Goal: Task Accomplishment & Management: Complete application form

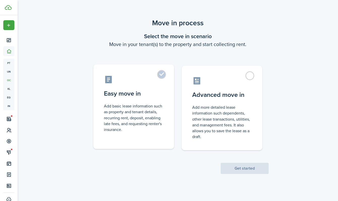
click at [147, 113] on control-radio-card-description "Add basic lease information such as property and tenant details, recurring rent…" at bounding box center [134, 117] width 60 height 29
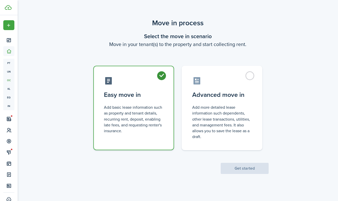
radio input "true"
click at [244, 169] on button "Get started" at bounding box center [245, 168] width 48 height 11
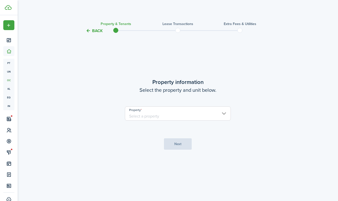
click at [194, 115] on input "Property" at bounding box center [178, 113] width 106 height 14
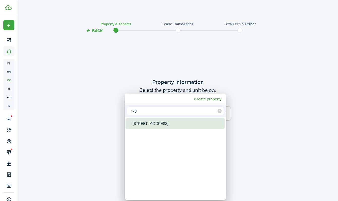
type input "179"
click at [185, 120] on div "[STREET_ADDRESS]" at bounding box center [177, 124] width 89 height 12
type input "[STREET_ADDRESS]"
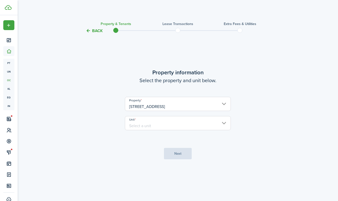
click at [182, 122] on input "Unit" at bounding box center [178, 123] width 106 height 14
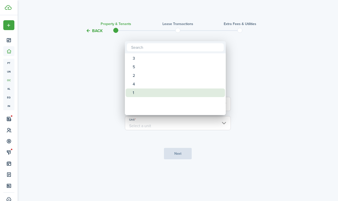
click at [164, 95] on div "1" at bounding box center [177, 92] width 89 height 9
type input "1"
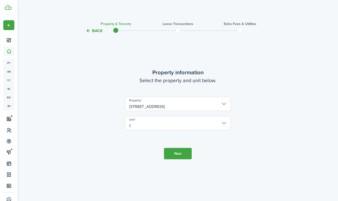
click at [175, 153] on button "Next" at bounding box center [178, 153] width 28 height 11
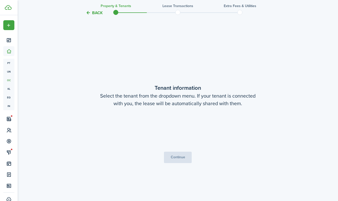
scroll to position [167, 0]
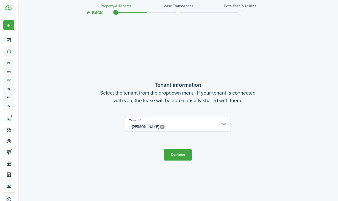
click at [177, 154] on button "Continue" at bounding box center [178, 154] width 28 height 11
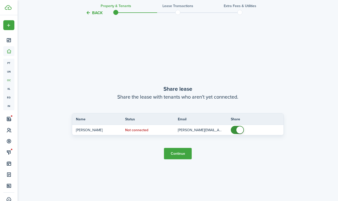
scroll to position [368, 0]
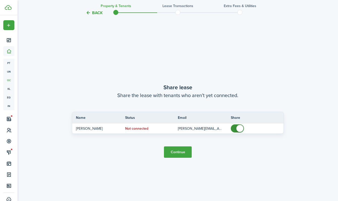
click at [181, 152] on button "Continue" at bounding box center [178, 151] width 28 height 11
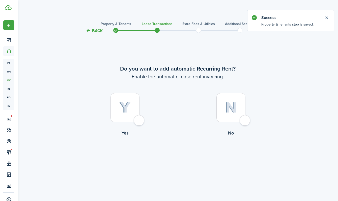
click at [230, 108] on img at bounding box center [231, 107] width 12 height 11
radio input "true"
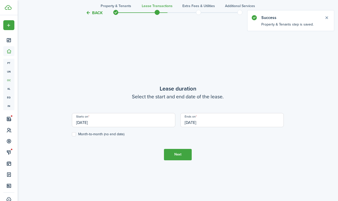
scroll to position [167, 0]
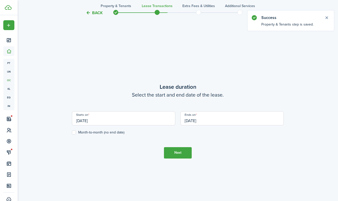
click at [132, 119] on input "[DATE]" at bounding box center [124, 118] width 104 height 14
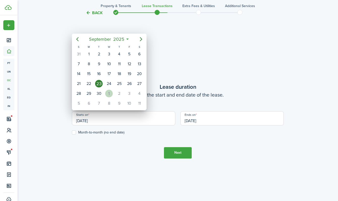
click at [111, 94] on div "1" at bounding box center [109, 94] width 8 height 8
type input "[DATE]"
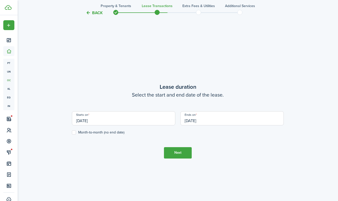
scroll to position [0, 0]
click at [199, 119] on input "[DATE]" at bounding box center [233, 118] width 104 height 14
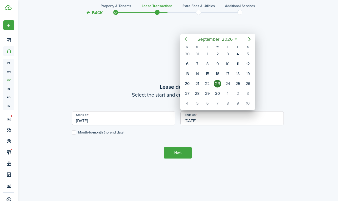
click at [186, 39] on icon "Previous page" at bounding box center [186, 39] width 6 height 6
click at [186, 39] on icon "Previous page" at bounding box center [186, 39] width 2 height 4
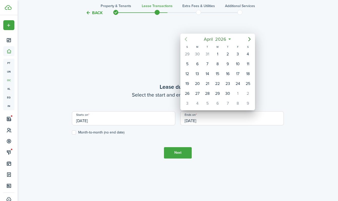
click at [186, 39] on icon "Previous page" at bounding box center [186, 39] width 2 height 4
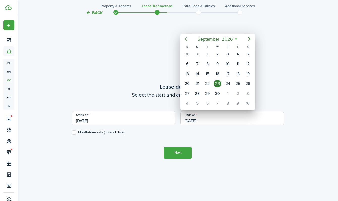
click at [186, 39] on icon "Previous page" at bounding box center [186, 39] width 2 height 4
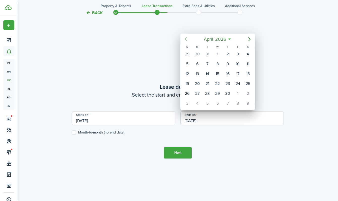
click at [186, 39] on icon "Previous page" at bounding box center [186, 39] width 2 height 4
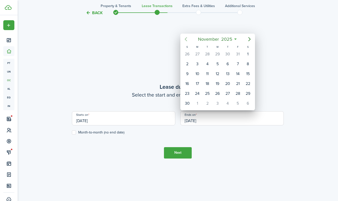
click at [186, 39] on icon "Previous page" at bounding box center [186, 39] width 2 height 4
click at [239, 93] on div "31" at bounding box center [238, 94] width 8 height 8
type input "[DATE]"
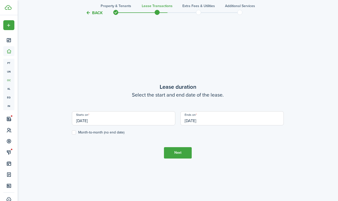
click at [180, 153] on button "Next" at bounding box center [178, 152] width 28 height 11
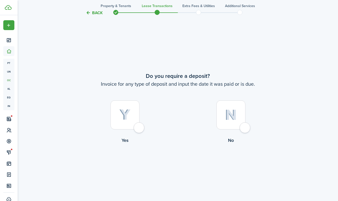
scroll to position [368, 0]
click at [129, 118] on img at bounding box center [124, 114] width 11 height 11
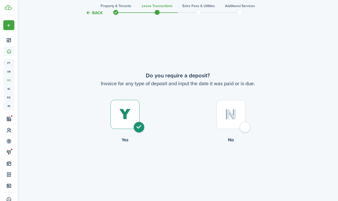
radio input "true"
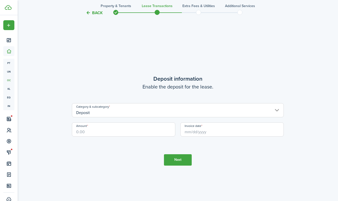
scroll to position [570, 0]
click at [136, 113] on input "Deposit" at bounding box center [178, 109] width 212 height 14
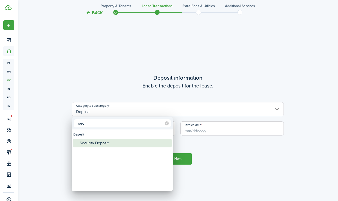
type input "sec"
click at [116, 142] on div "Security Deposit" at bounding box center [124, 143] width 89 height 9
type input "Deposit / Security Deposit"
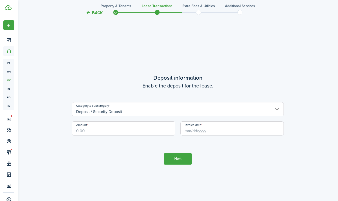
click at [113, 130] on input "Amount" at bounding box center [124, 128] width 104 height 14
click at [187, 132] on input "Invoice date" at bounding box center [233, 128] width 104 height 14
type input "$1,300.00"
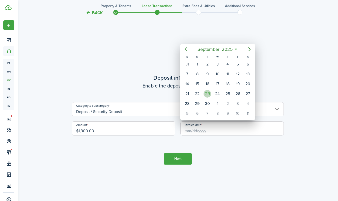
click at [209, 94] on div "23" at bounding box center [208, 94] width 8 height 8
type input "[DATE]"
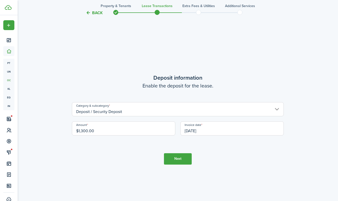
click at [178, 157] on button "Next" at bounding box center [178, 158] width 28 height 11
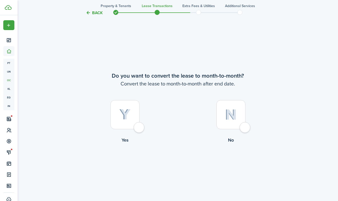
scroll to position [769, 0]
click at [226, 117] on img at bounding box center [231, 114] width 12 height 11
radio input "true"
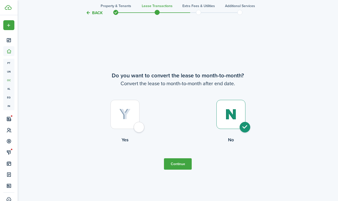
click at [175, 163] on button "Continue" at bounding box center [178, 163] width 28 height 11
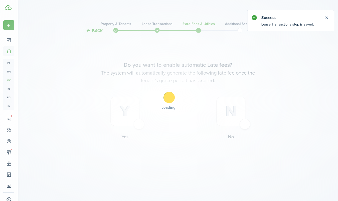
scroll to position [0, 0]
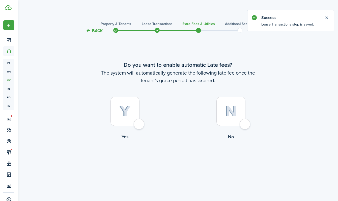
click at [228, 114] on img at bounding box center [231, 111] width 12 height 11
radio input "true"
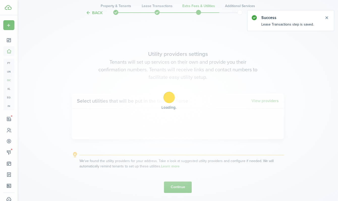
scroll to position [167, 0]
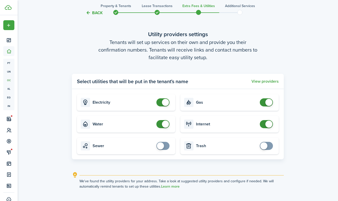
checkbox input "false"
click at [164, 102] on span at bounding box center [165, 102] width 7 height 7
checkbox input "false"
click at [166, 123] on span at bounding box center [165, 123] width 7 height 7
checkbox input "false"
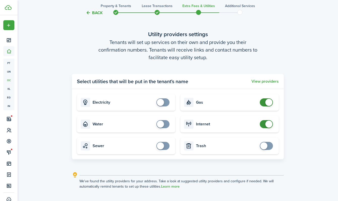
click at [268, 103] on span at bounding box center [269, 102] width 7 height 7
checkbox input "false"
click at [269, 123] on span at bounding box center [269, 123] width 7 height 7
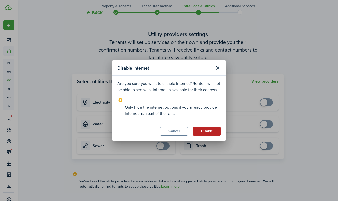
click at [205, 132] on button "Disable" at bounding box center [207, 131] width 28 height 9
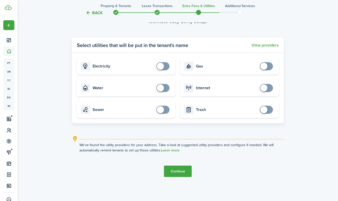
scroll to position [203, 0]
click at [178, 172] on button "Continue" at bounding box center [178, 170] width 28 height 11
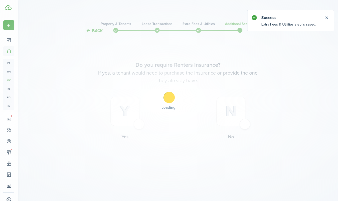
scroll to position [0, 0]
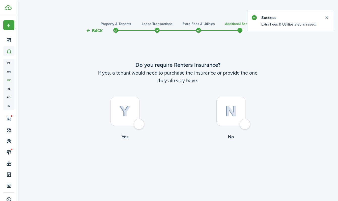
click at [231, 119] on div at bounding box center [231, 111] width 29 height 29
radio input "true"
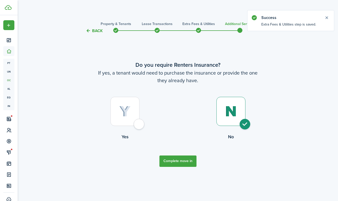
click at [180, 159] on button "Complete move in" at bounding box center [178, 160] width 37 height 11
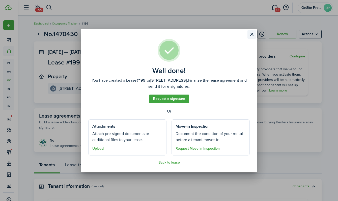
click at [252, 34] on button "Close modal" at bounding box center [252, 34] width 9 height 9
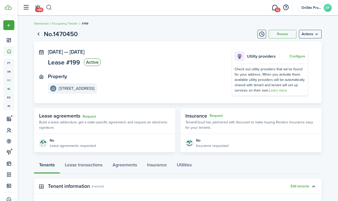
click at [49, 9] on button "button" at bounding box center [49, 7] width 6 height 9
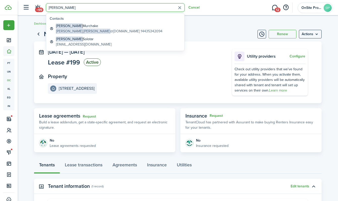
type input "[PERSON_NAME]"
drag, startPoint x: 55, startPoint y: 16, endPoint x: 65, endPoint y: 27, distance: 15.2
click at [65, 27] on span "[PERSON_NAME]" at bounding box center [69, 25] width 27 height 5
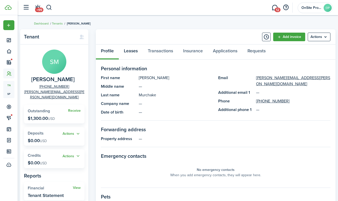
click at [132, 52] on link "Leases" at bounding box center [131, 51] width 24 height 15
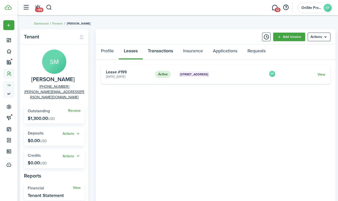
click at [161, 50] on link "Transactions" at bounding box center [160, 51] width 35 height 15
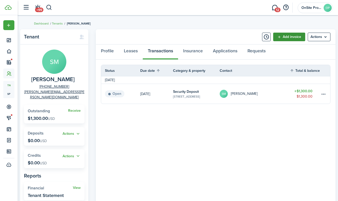
click at [287, 37] on link "Add invoice" at bounding box center [290, 37] width 32 height 9
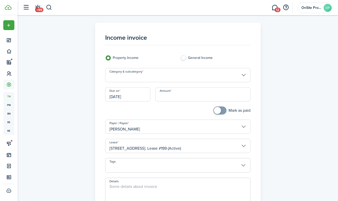
click at [182, 72] on input "Category & subcategory" at bounding box center [178, 75] width 146 height 14
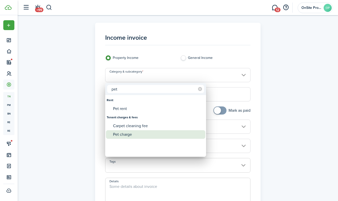
type input "pet"
click at [142, 132] on div "Pet charge" at bounding box center [157, 134] width 89 height 9
type input "Tenant charges & fees / Pet charge"
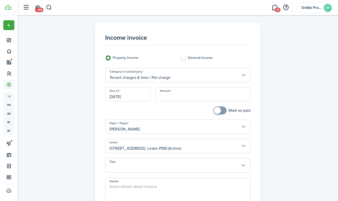
click at [168, 96] on input "Amount" at bounding box center [203, 94] width 95 height 14
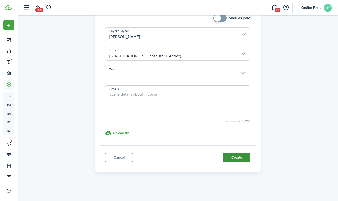
scroll to position [92, 0]
type input "$200.00"
click at [242, 160] on button "Create" at bounding box center [237, 157] width 28 height 9
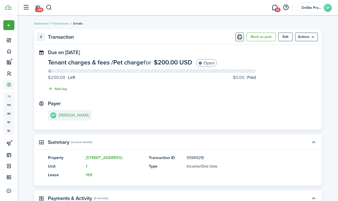
click at [41, 37] on link "Go back" at bounding box center [41, 37] width 9 height 9
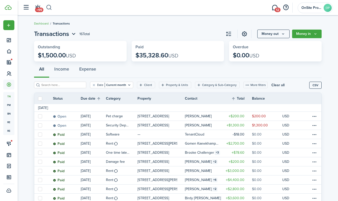
click at [49, 9] on button "button" at bounding box center [49, 7] width 6 height 9
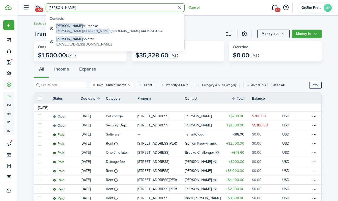
type input "[PERSON_NAME]"
drag, startPoint x: 55, startPoint y: 17, endPoint x: 67, endPoint y: 29, distance: 17.3
click at [67, 29] on span "[PERSON_NAME].[PERSON_NAME]" at bounding box center [83, 31] width 54 height 5
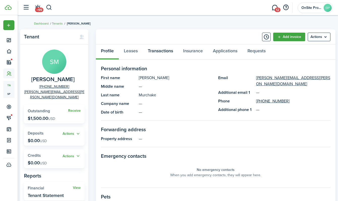
click at [160, 50] on link "Transactions" at bounding box center [160, 51] width 35 height 15
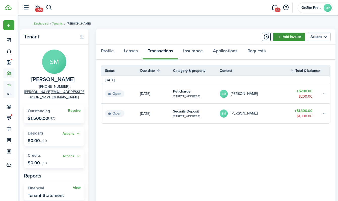
click at [287, 36] on link "Add invoice" at bounding box center [290, 37] width 32 height 9
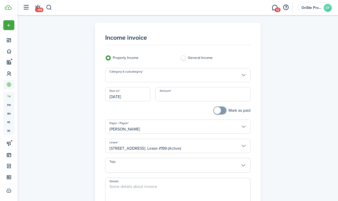
click at [175, 77] on input "Category & subcategory" at bounding box center [178, 75] width 146 height 14
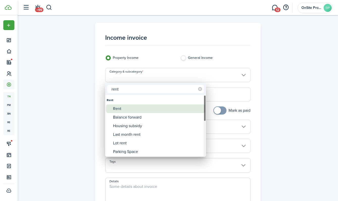
type input "rent"
click at [139, 109] on div "Rent" at bounding box center [157, 108] width 89 height 9
type input "Rent"
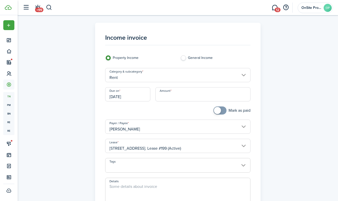
click at [128, 95] on input "[DATE]" at bounding box center [127, 94] width 45 height 14
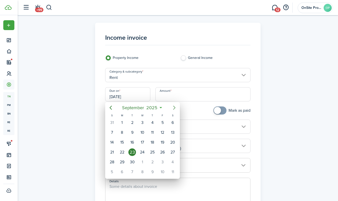
click at [175, 108] on icon "Next page" at bounding box center [174, 108] width 2 height 4
click at [142, 122] on div "1" at bounding box center [143, 123] width 8 height 8
type input "[DATE]"
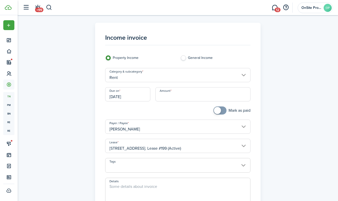
click at [167, 95] on input "Amount" at bounding box center [203, 94] width 95 height 14
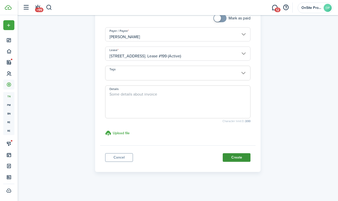
scroll to position [92, 0]
type input "$2,600.00"
click at [232, 158] on button "Create" at bounding box center [237, 157] width 28 height 9
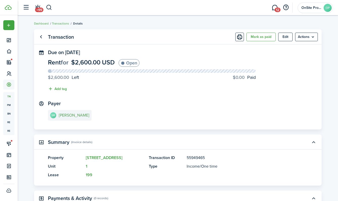
click at [71, 115] on e-details-info-title "[PERSON_NAME]" at bounding box center [74, 115] width 31 height 5
